Goal: Check status: Check status

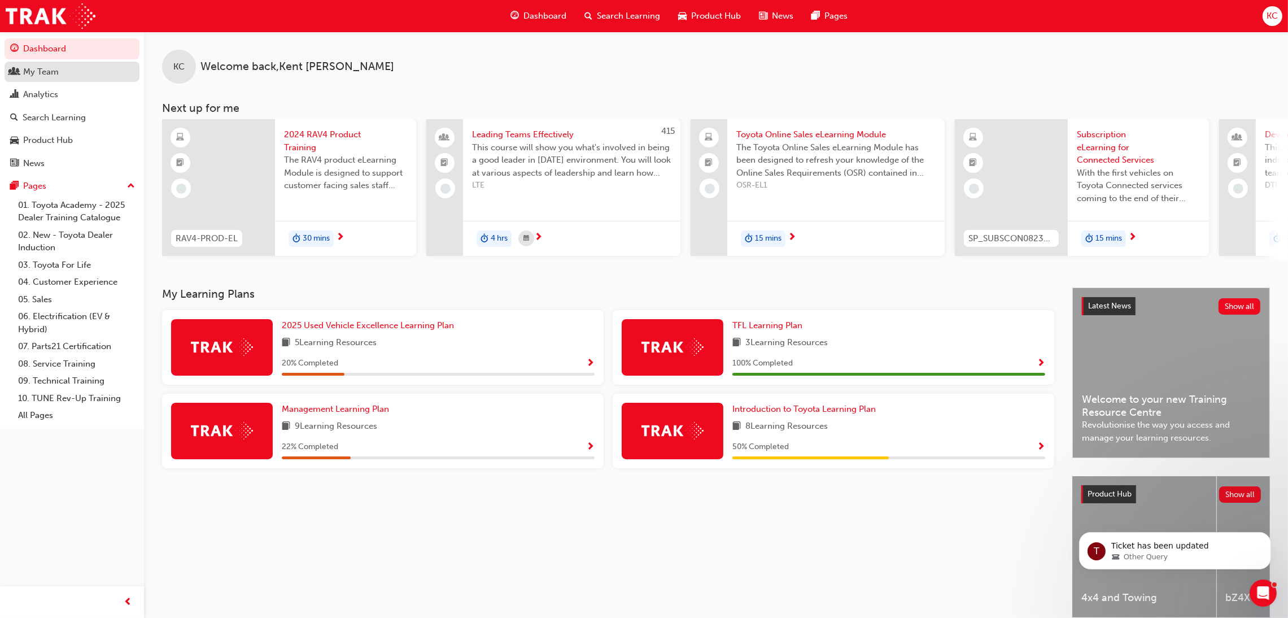
click at [54, 79] on link "My Team" at bounding box center [72, 72] width 135 height 21
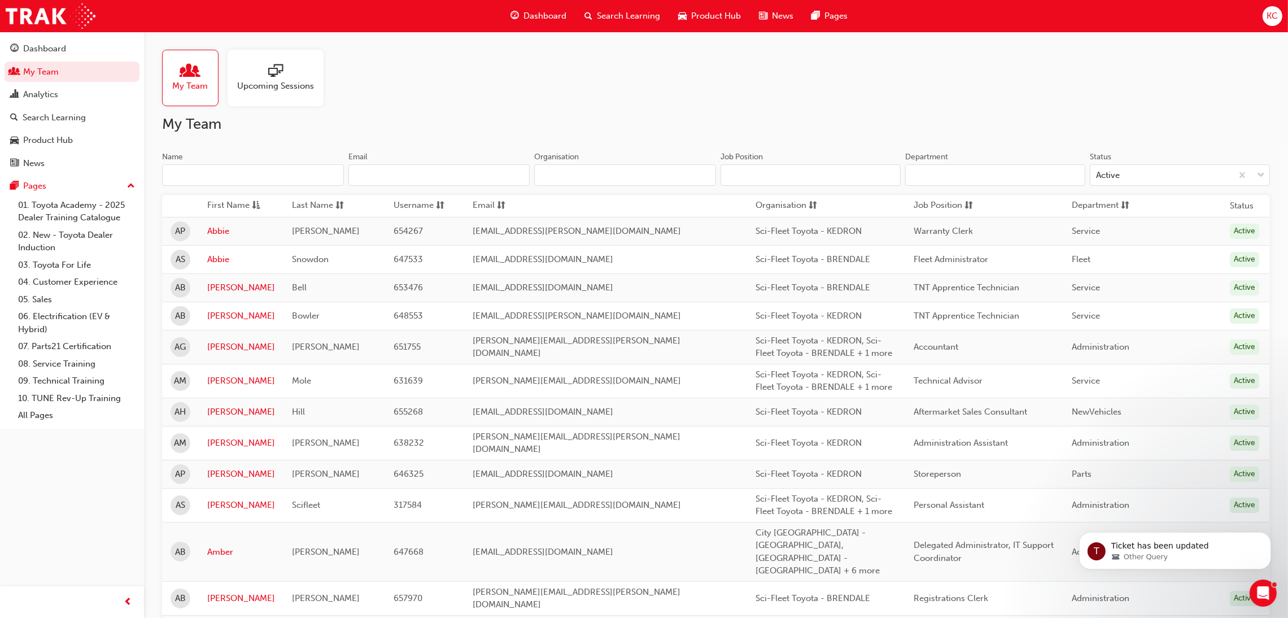
click at [284, 169] on input "Name" at bounding box center [253, 174] width 182 height 21
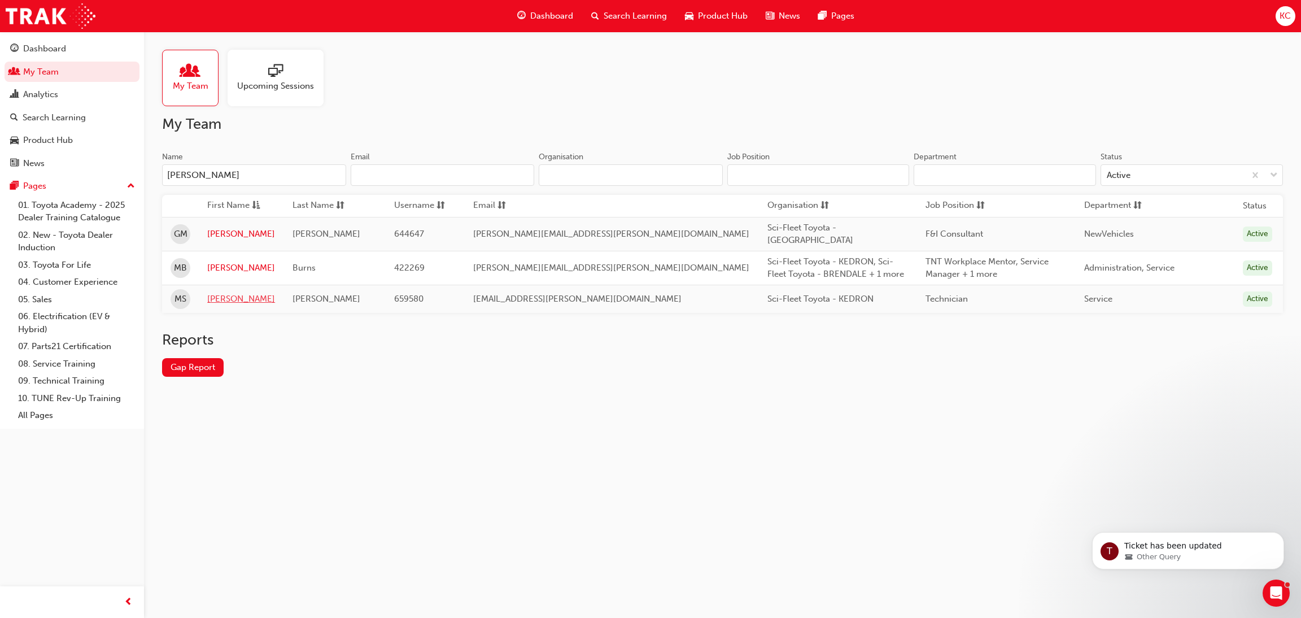
type input "[PERSON_NAME]"
click at [232, 294] on link "[PERSON_NAME]" at bounding box center [241, 298] width 68 height 13
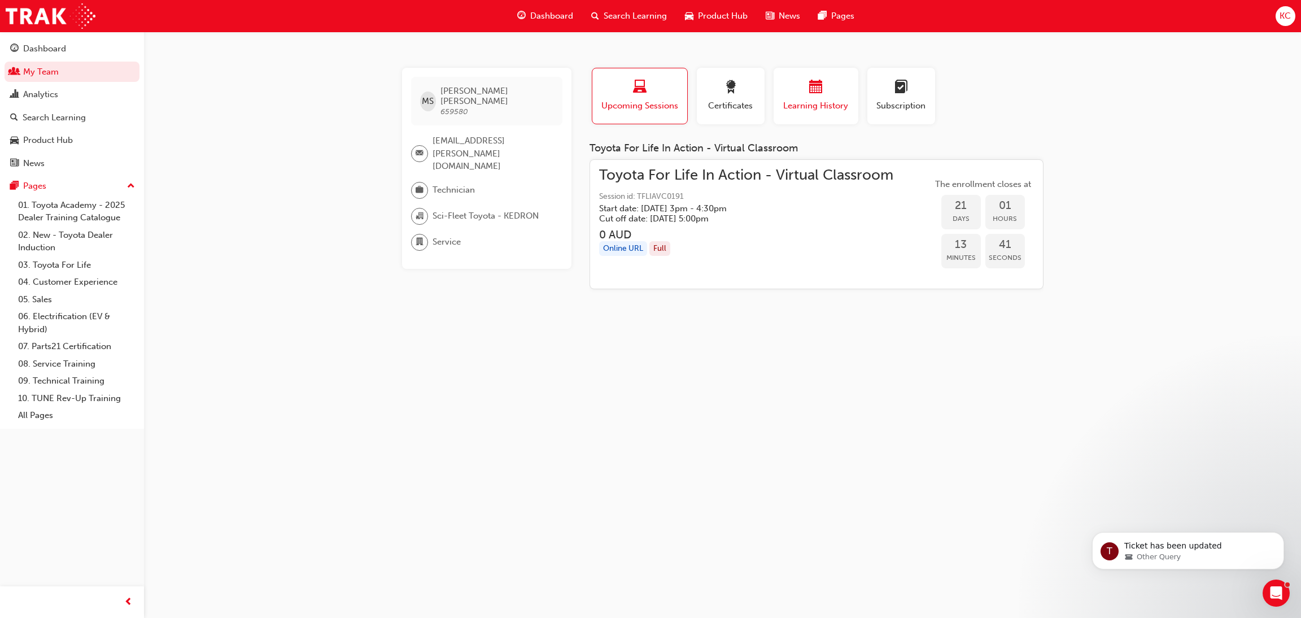
click at [826, 98] on div "Learning History" at bounding box center [816, 96] width 68 height 32
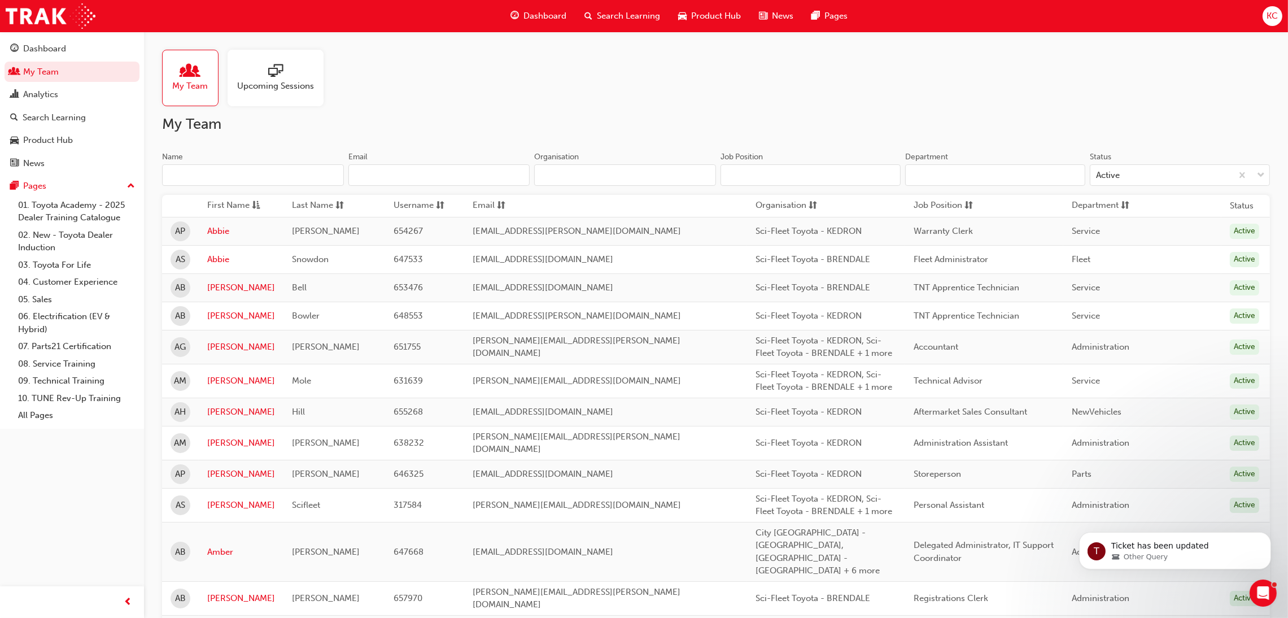
click at [218, 177] on input "Name" at bounding box center [253, 174] width 182 height 21
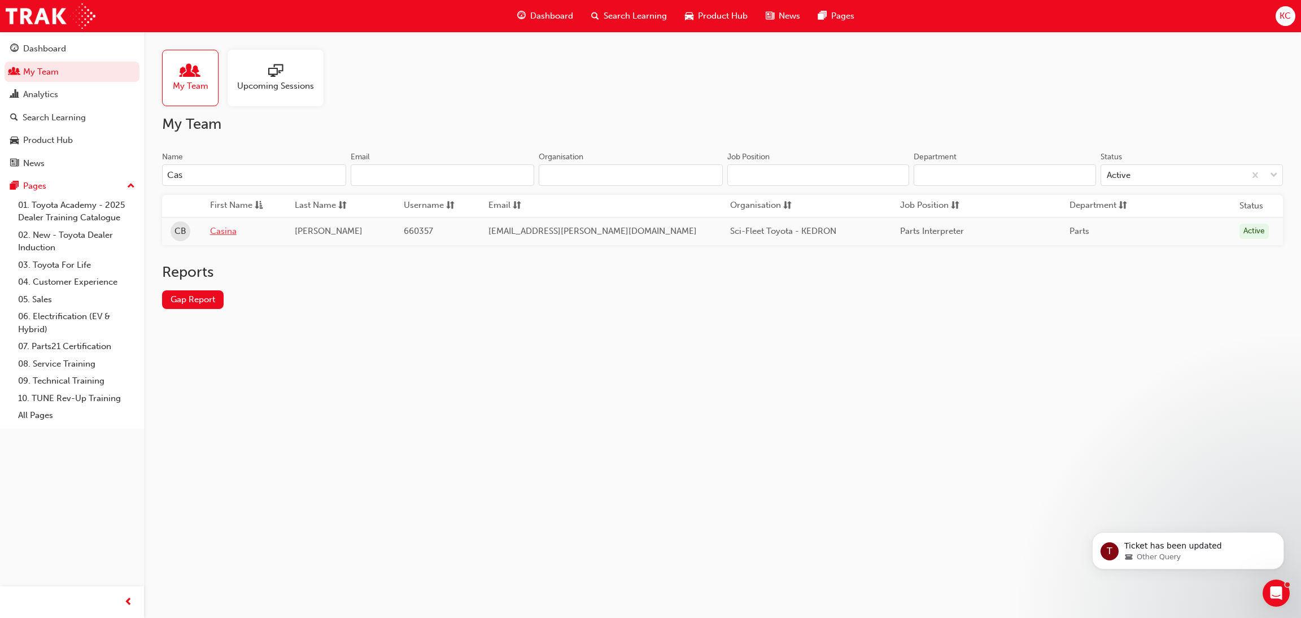
type input "Cas"
click at [235, 234] on link "Casina" at bounding box center [244, 231] width 68 height 13
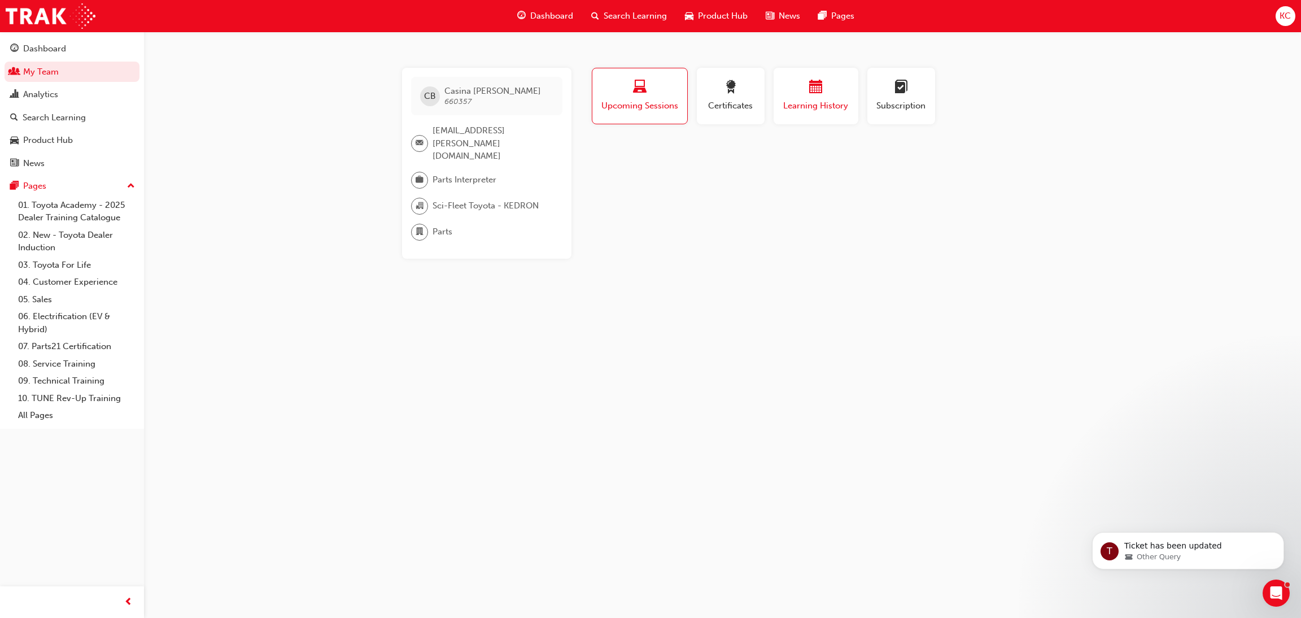
click at [805, 113] on button "Learning History" at bounding box center [815, 96] width 85 height 56
click at [43, 72] on link "My Team" at bounding box center [72, 72] width 135 height 21
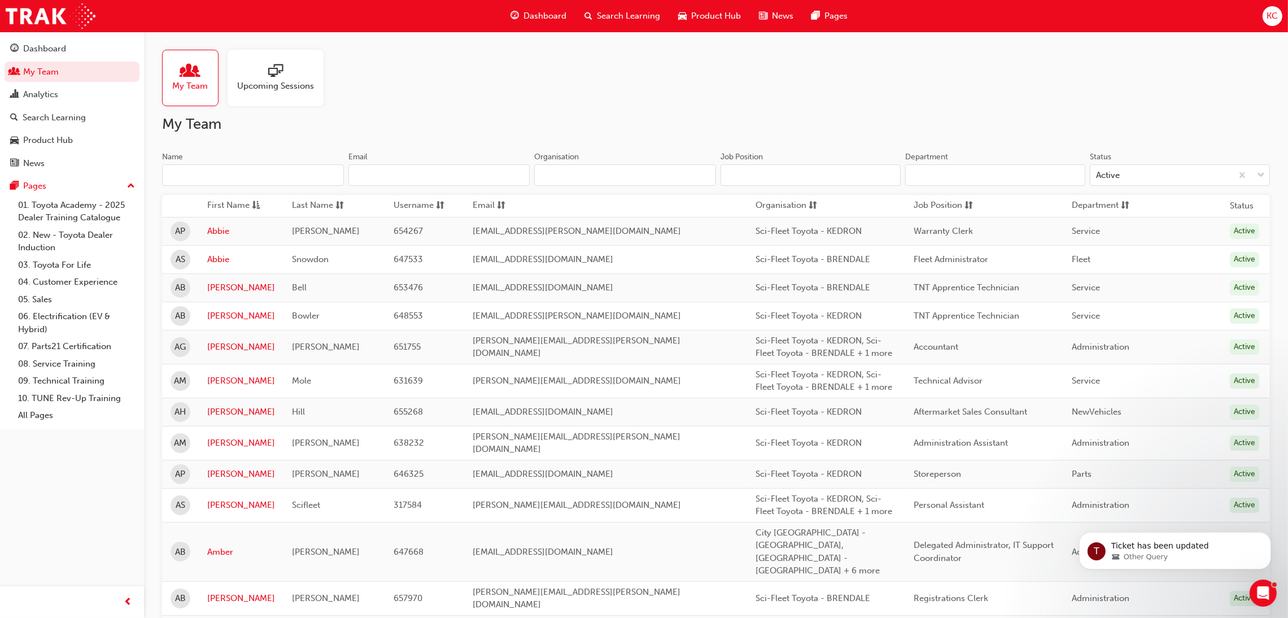
click at [239, 177] on input "Name" at bounding box center [253, 174] width 182 height 21
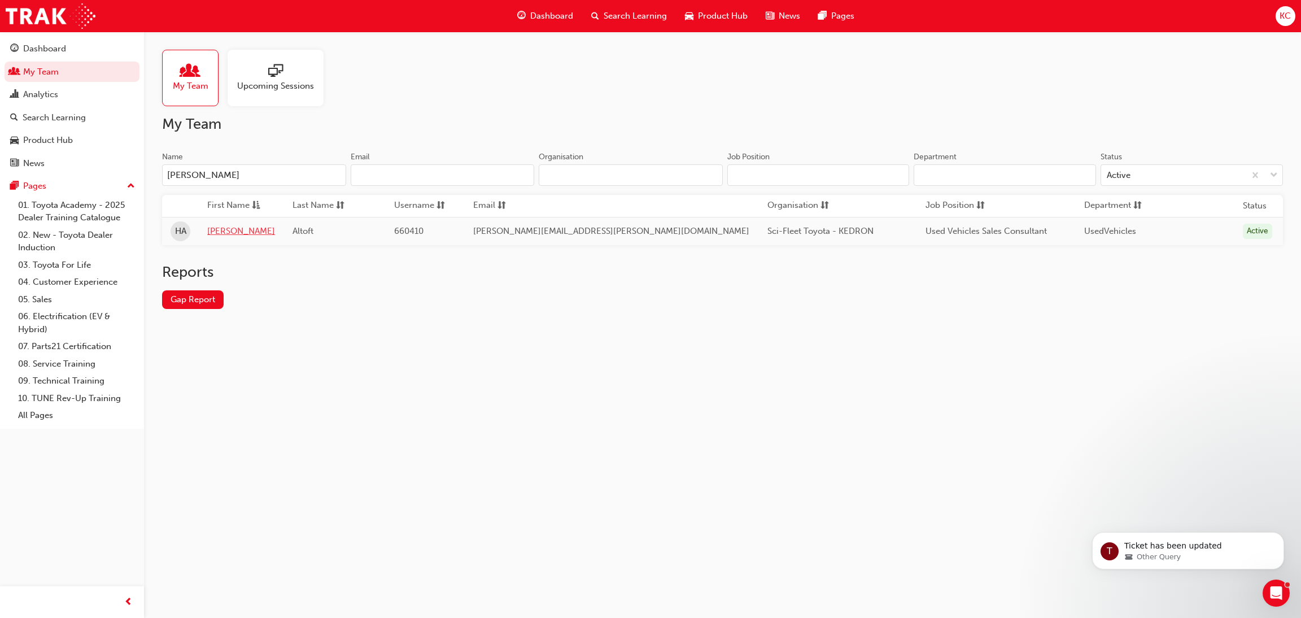
type input "[PERSON_NAME]"
click at [222, 234] on link "[PERSON_NAME]" at bounding box center [241, 231] width 68 height 13
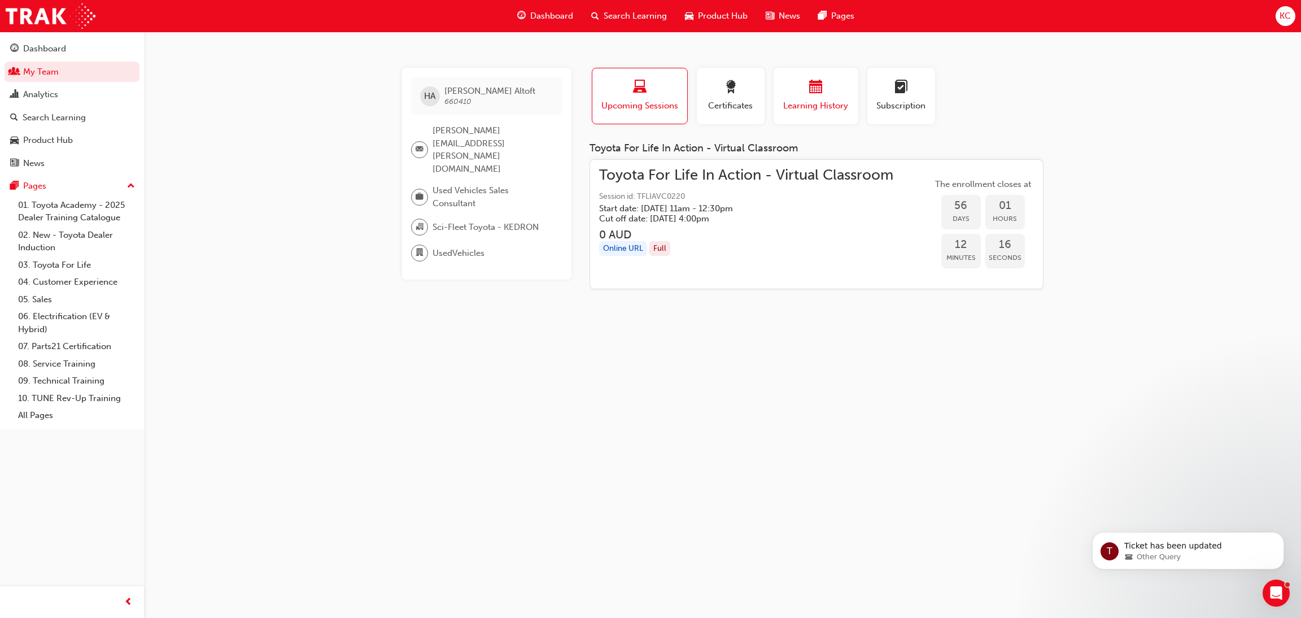
click at [807, 85] on div "button" at bounding box center [816, 89] width 68 height 18
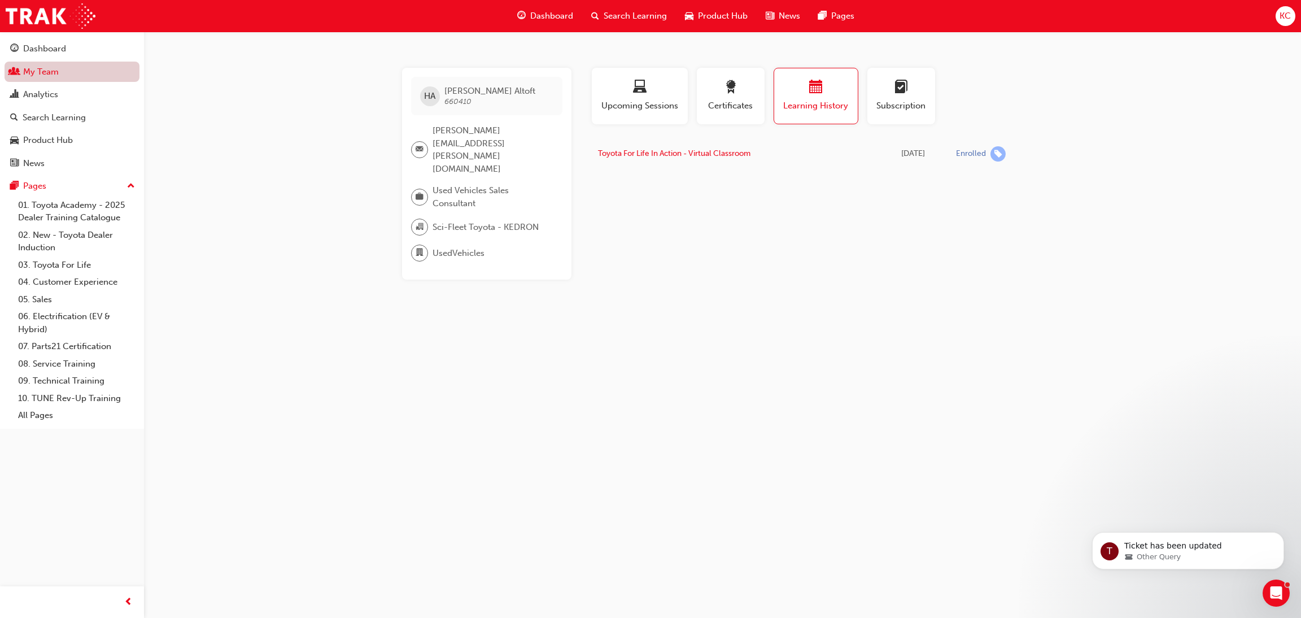
click at [43, 65] on link "My Team" at bounding box center [72, 72] width 135 height 21
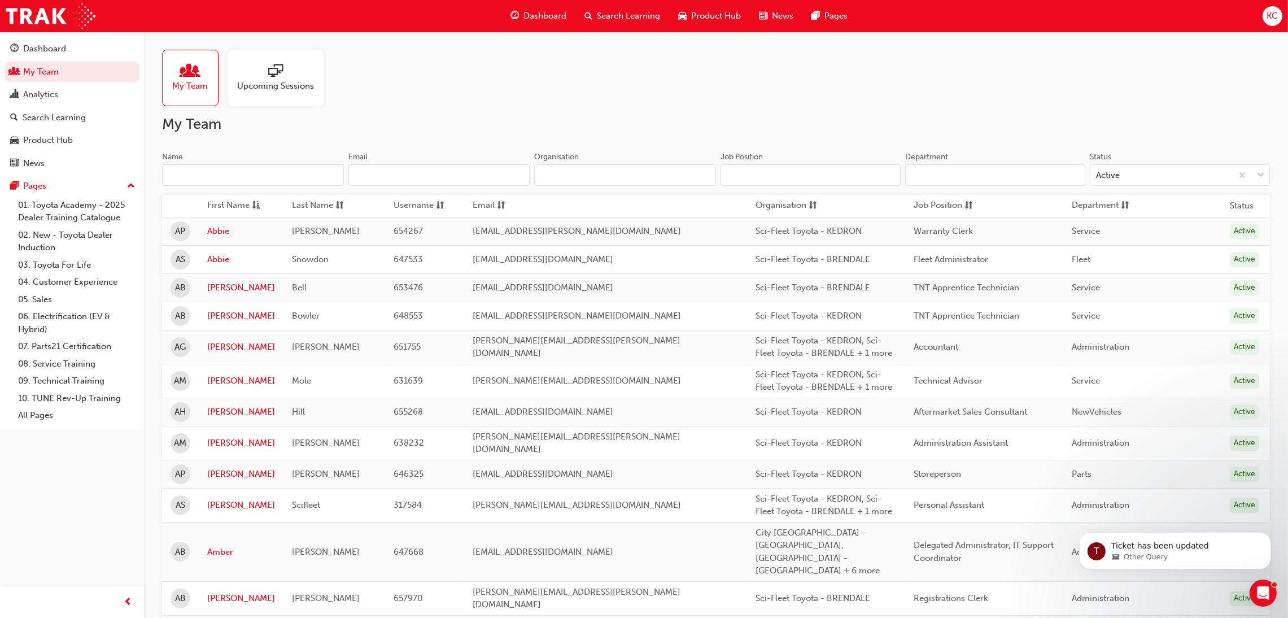
click at [229, 179] on input "Name" at bounding box center [253, 174] width 182 height 21
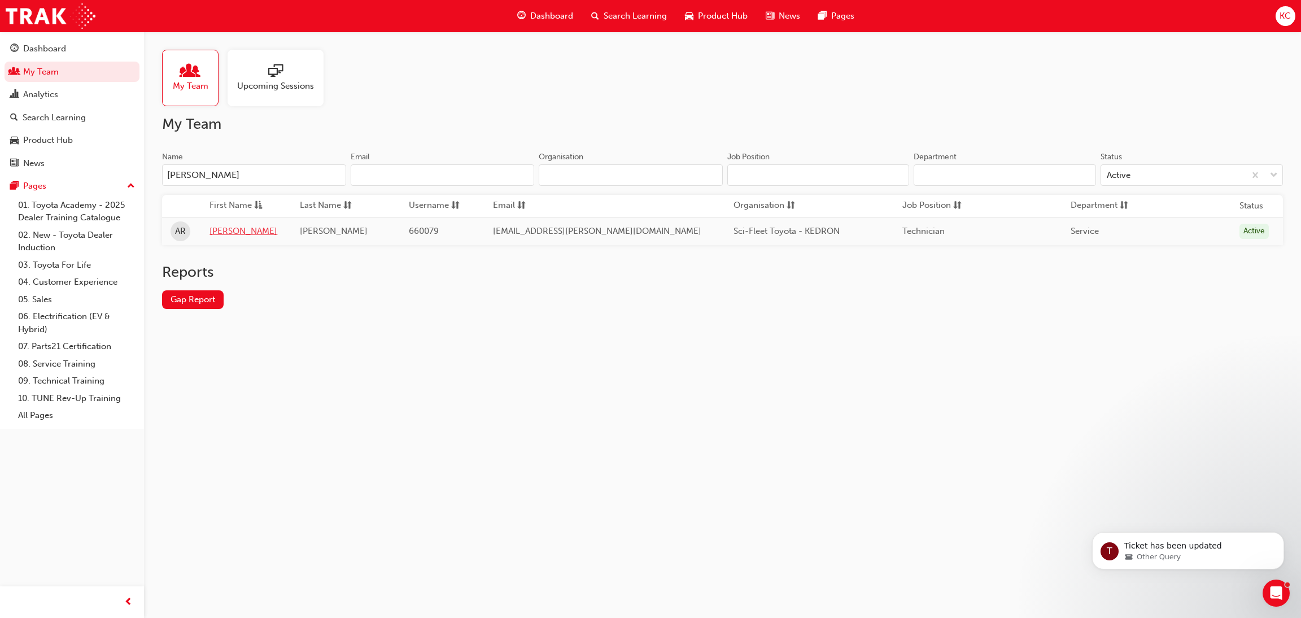
type input "[PERSON_NAME]"
click at [234, 230] on link "[PERSON_NAME]" at bounding box center [245, 231] width 73 height 13
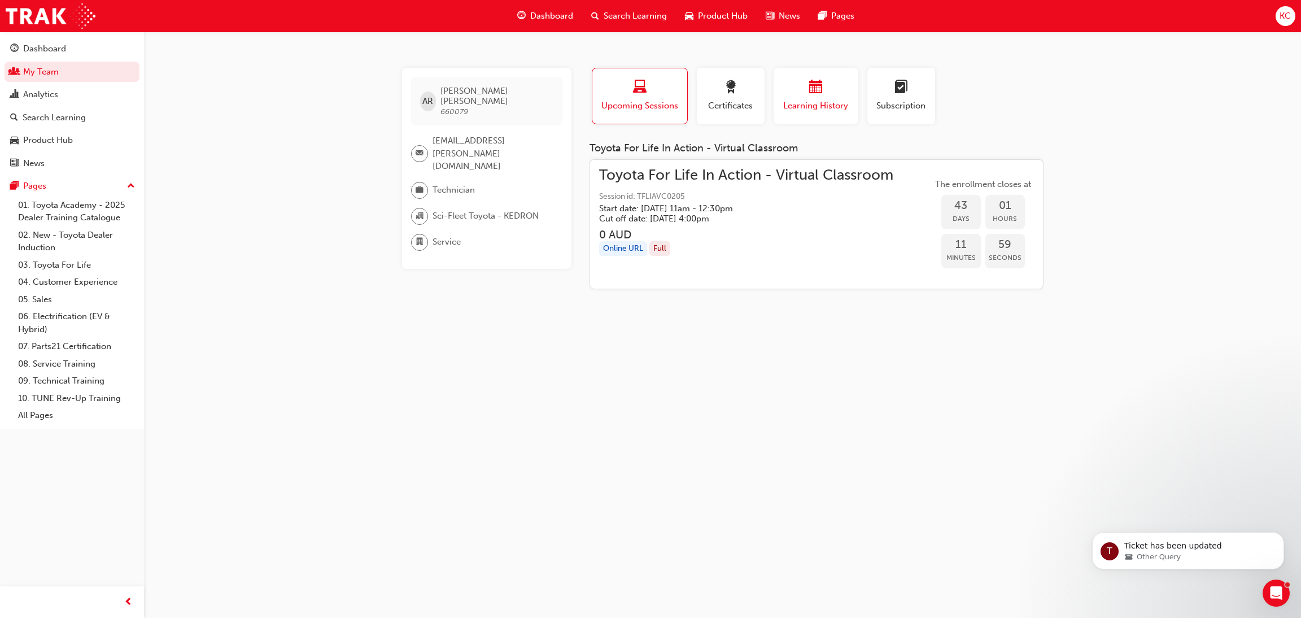
click at [788, 92] on div "button" at bounding box center [816, 89] width 68 height 18
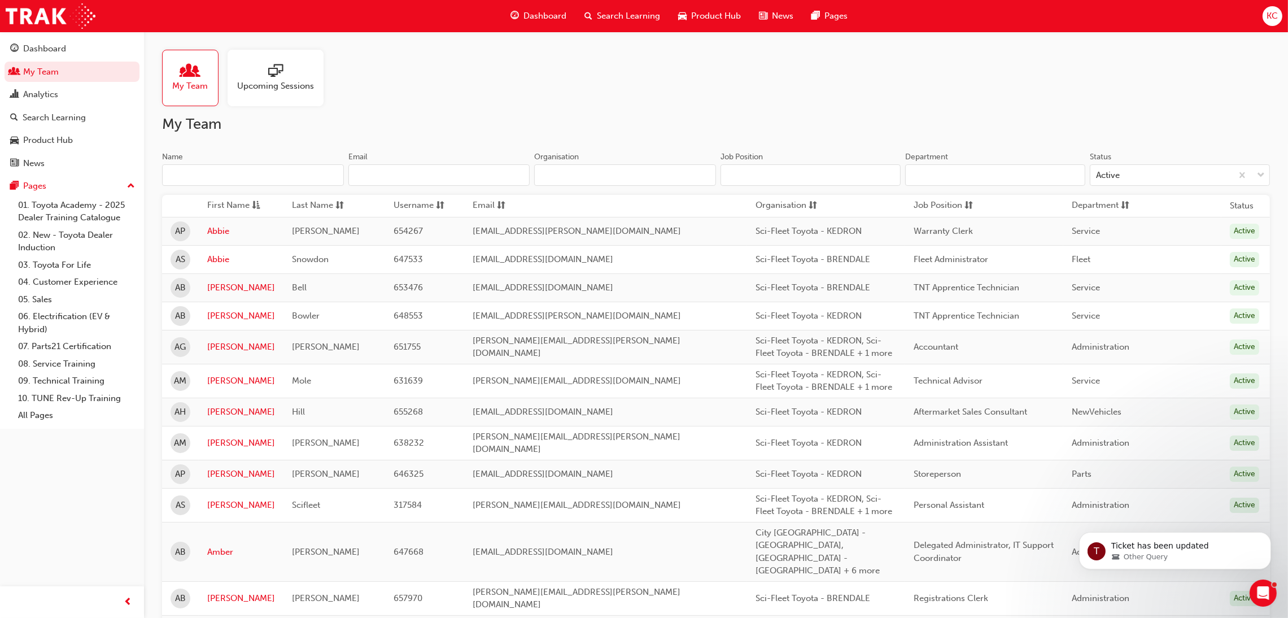
click at [250, 171] on input "Name" at bounding box center [253, 174] width 182 height 21
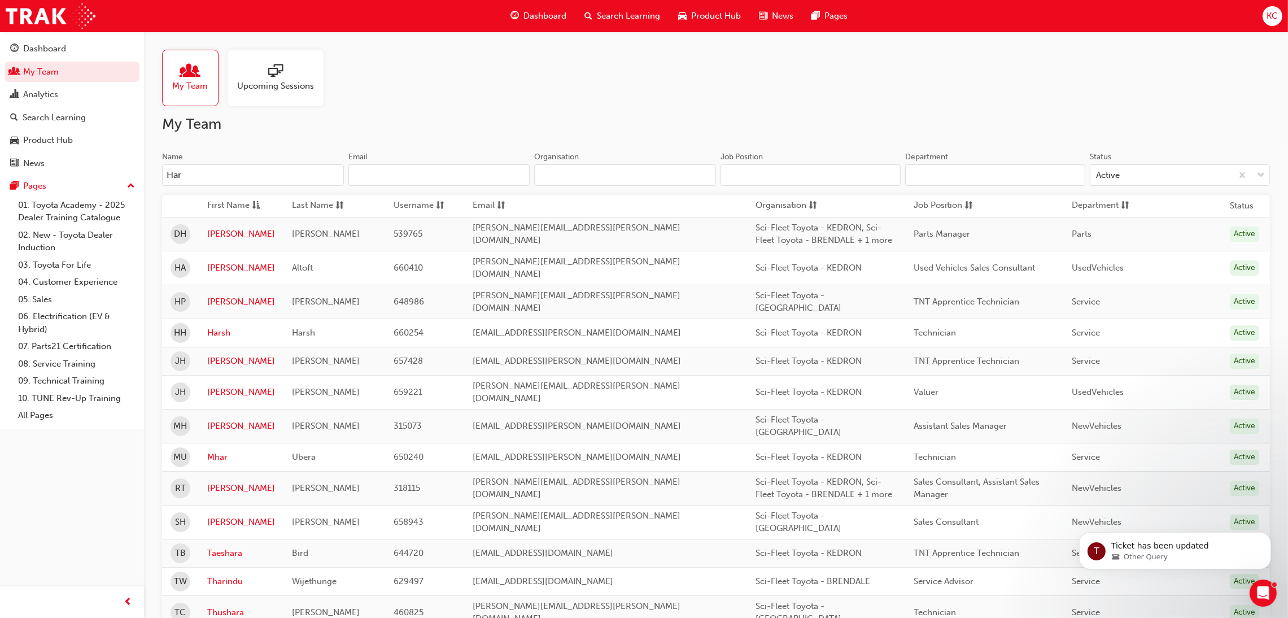
type input "Hars"
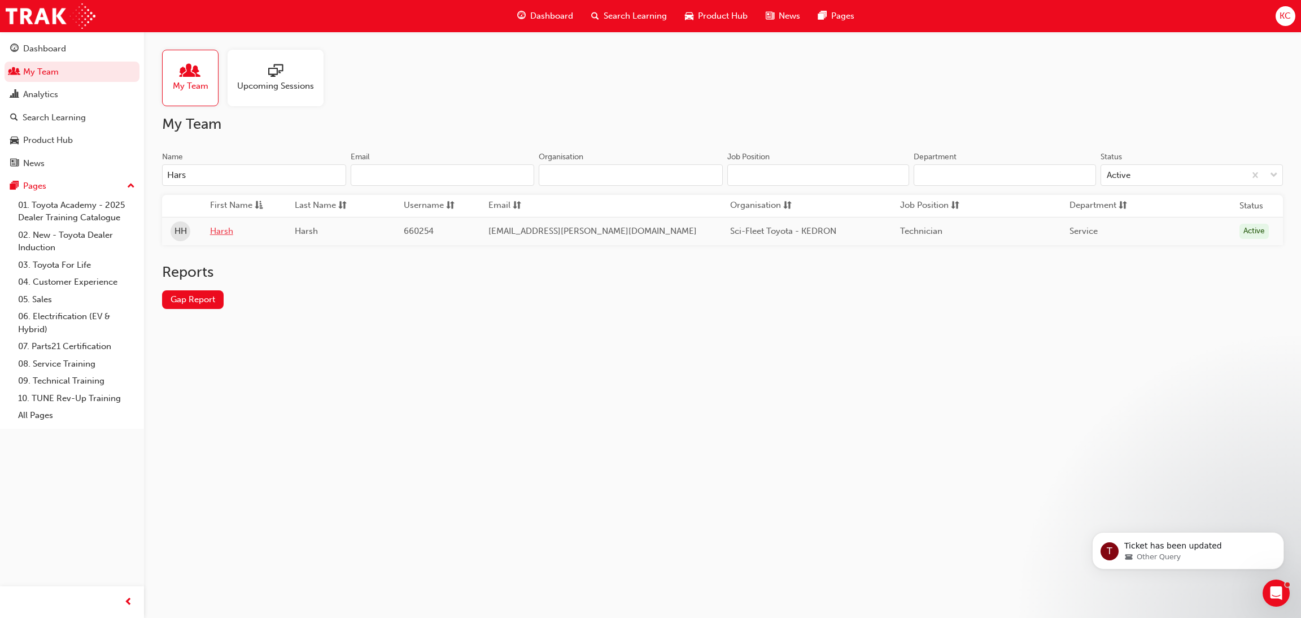
click at [224, 237] on link "Harsh" at bounding box center [244, 231] width 68 height 13
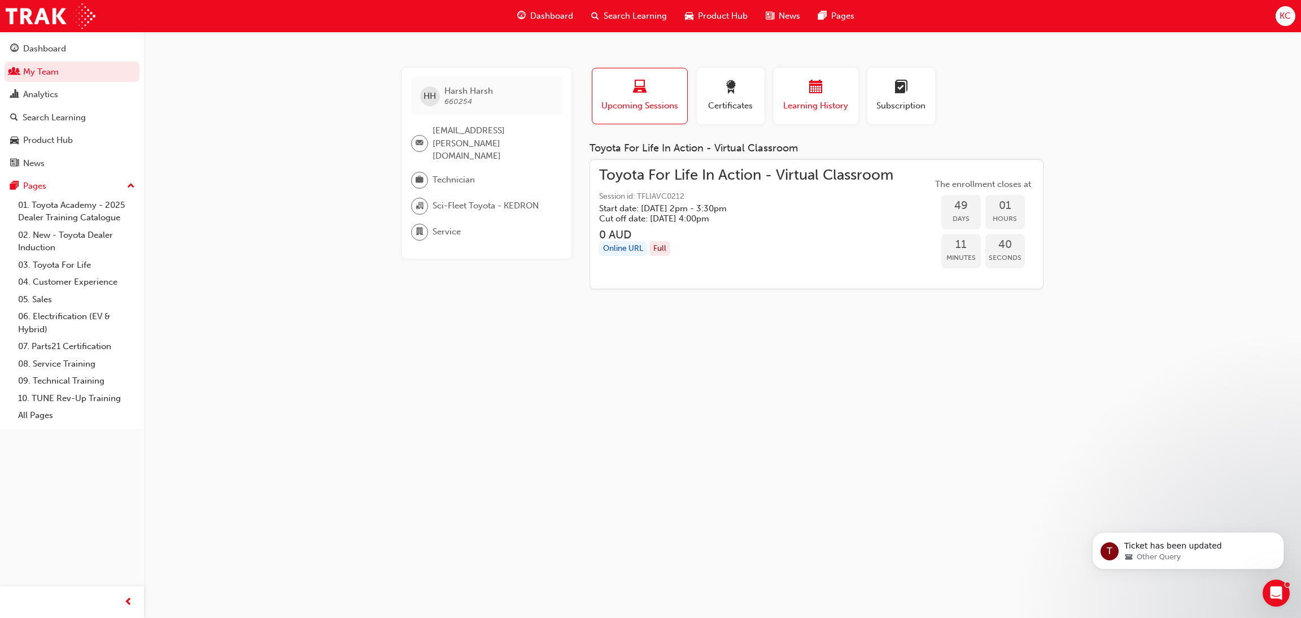
click at [810, 97] on div "Learning History" at bounding box center [816, 96] width 68 height 32
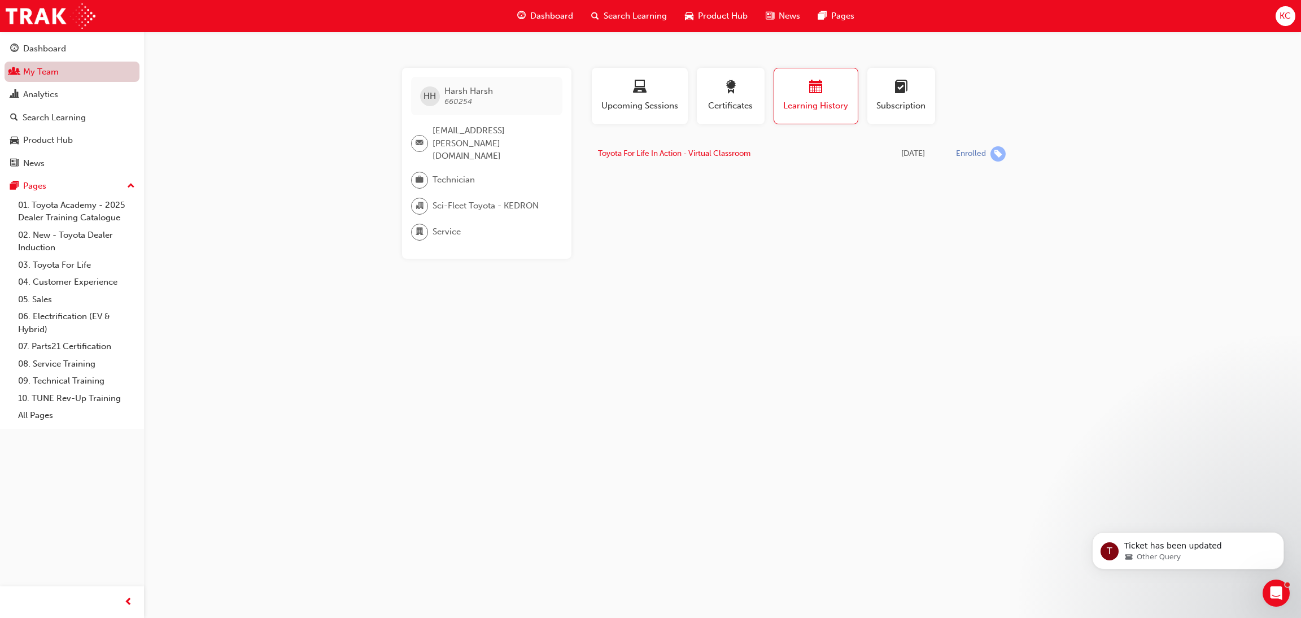
click at [42, 75] on link "My Team" at bounding box center [72, 72] width 135 height 21
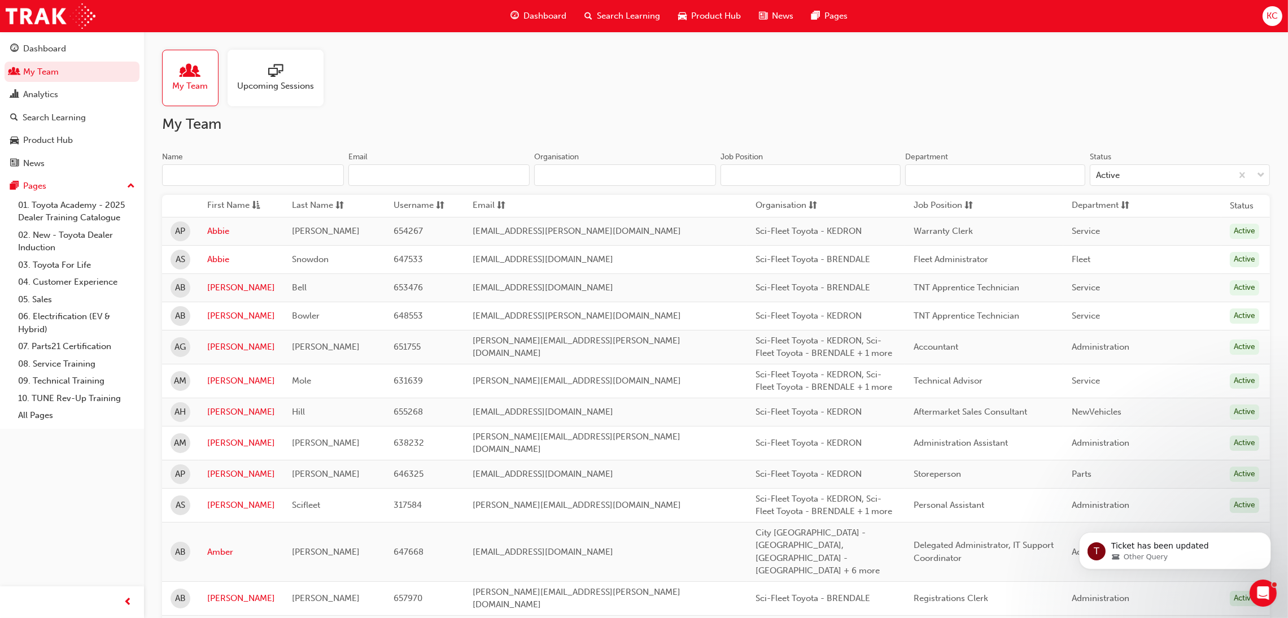
click at [283, 181] on input "Name" at bounding box center [253, 174] width 182 height 21
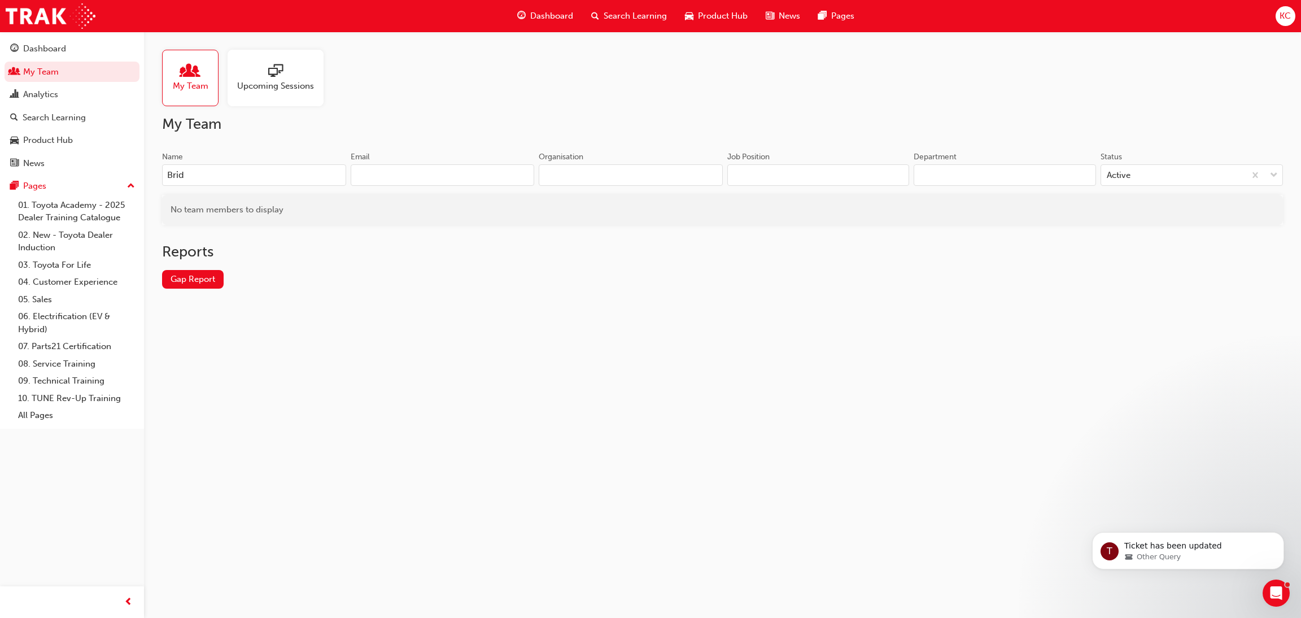
type input "Brid"
